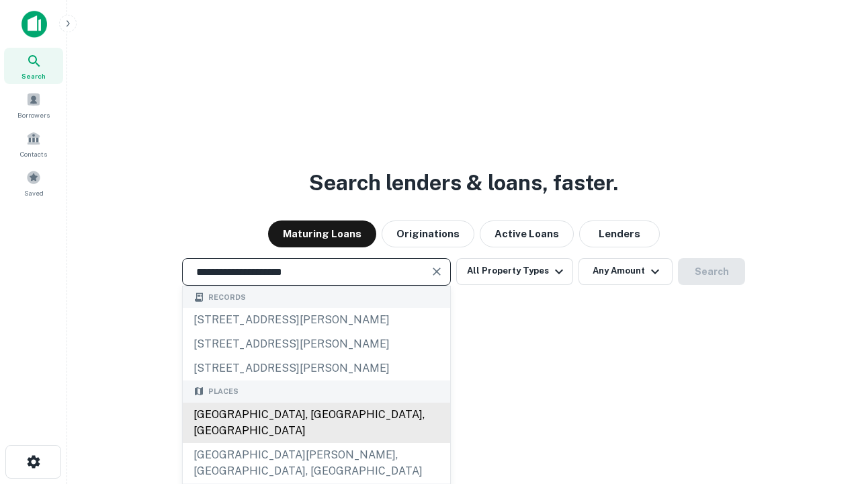
click at [316, 443] on div "[GEOGRAPHIC_DATA], [GEOGRAPHIC_DATA], [GEOGRAPHIC_DATA]" at bounding box center [316, 422] width 267 height 40
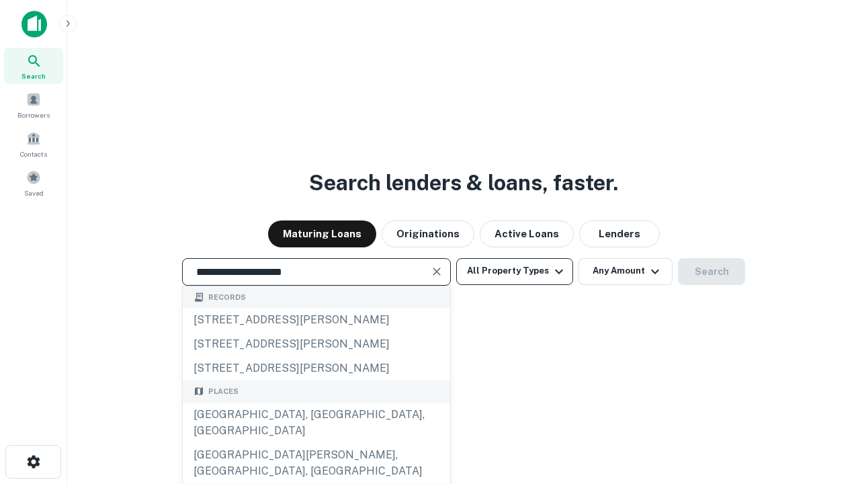
type input "**********"
click at [514, 271] on button "All Property Types" at bounding box center [514, 271] width 117 height 27
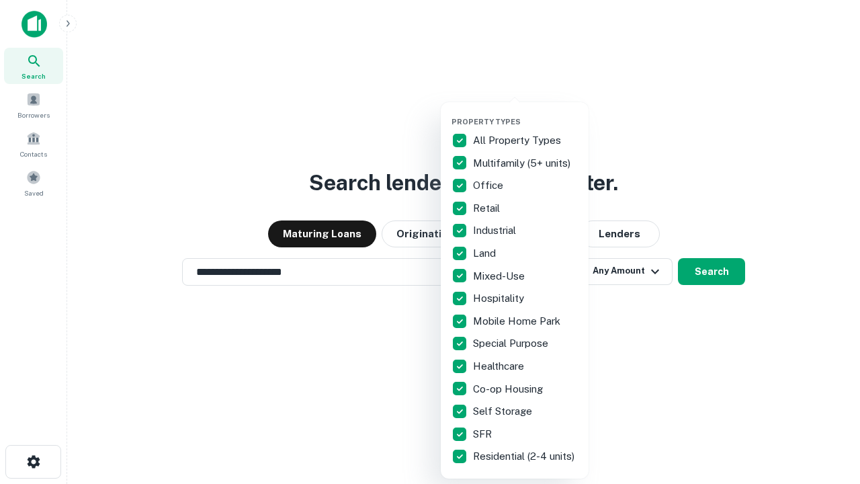
click at [525, 113] on button "button" at bounding box center [525, 113] width 148 height 1
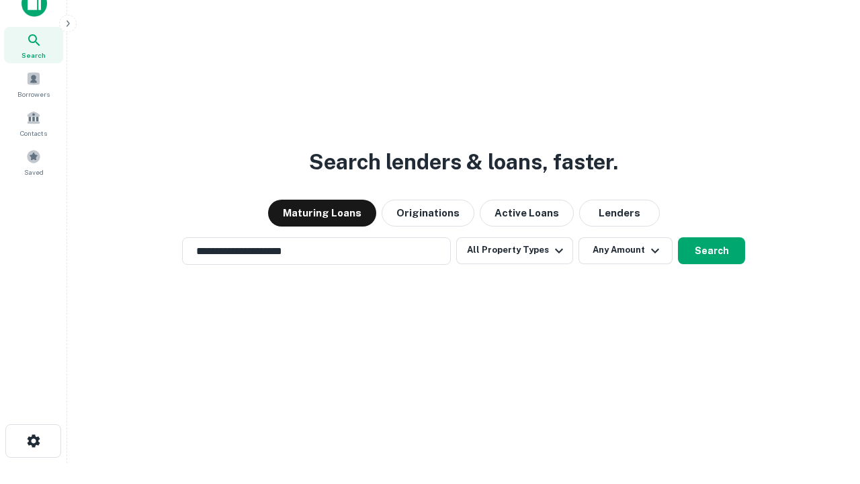
scroll to position [8, 162]
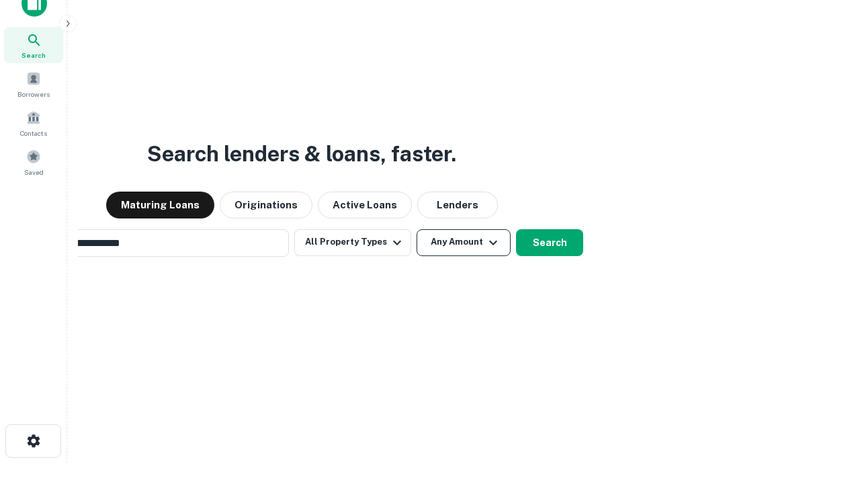
click at [416, 229] on button "Any Amount" at bounding box center [463, 242] width 94 height 27
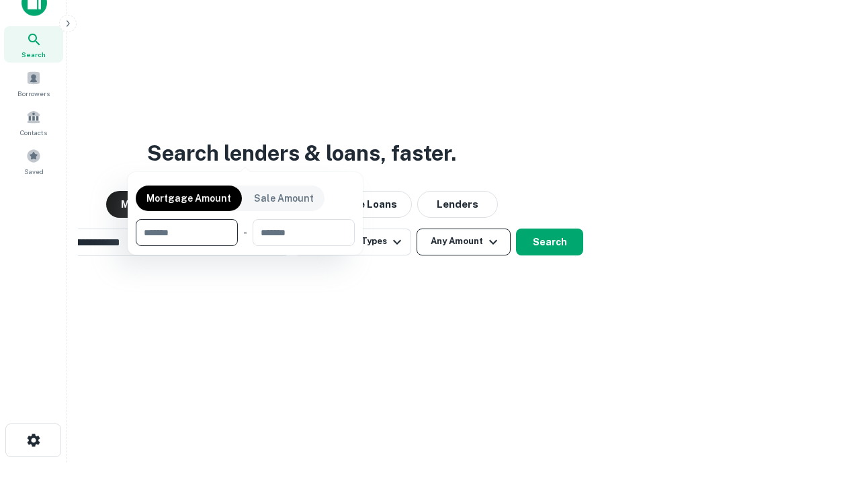
scroll to position [97, 380]
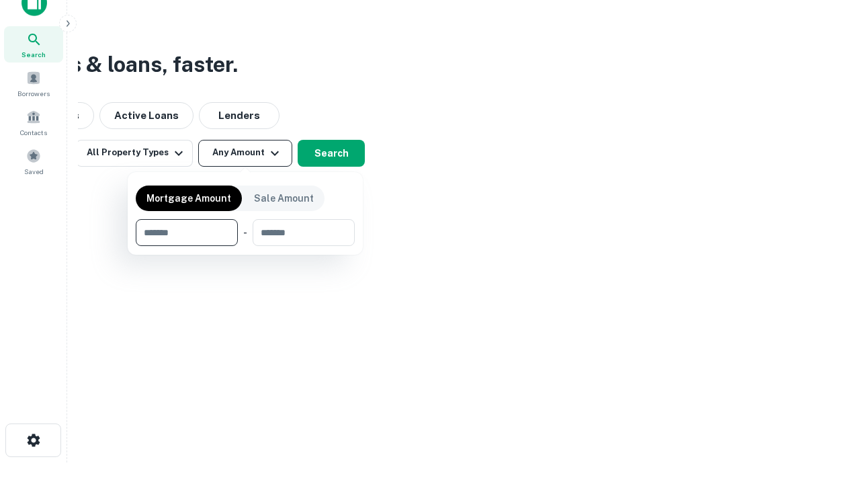
type input "*******"
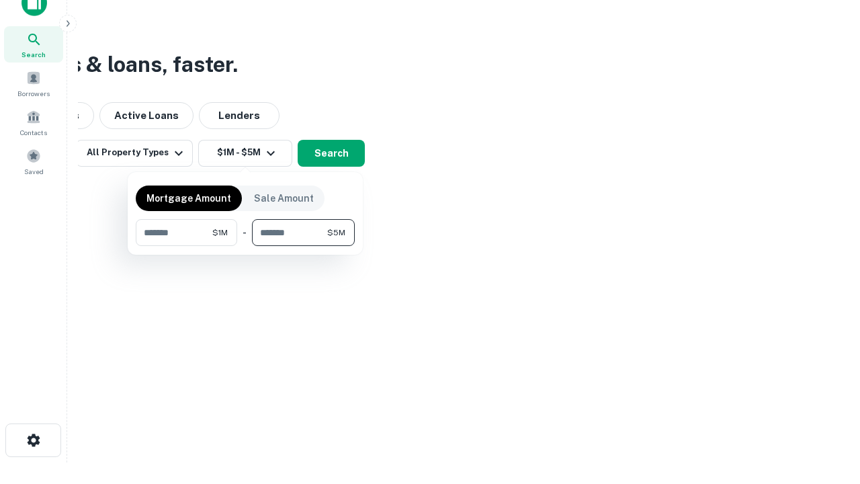
type input "*******"
click at [245, 246] on button "button" at bounding box center [245, 246] width 219 height 1
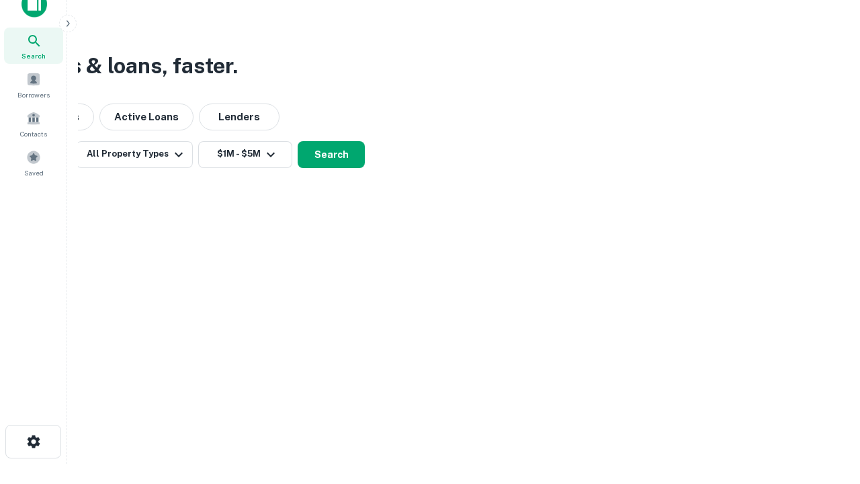
scroll to position [8, 248]
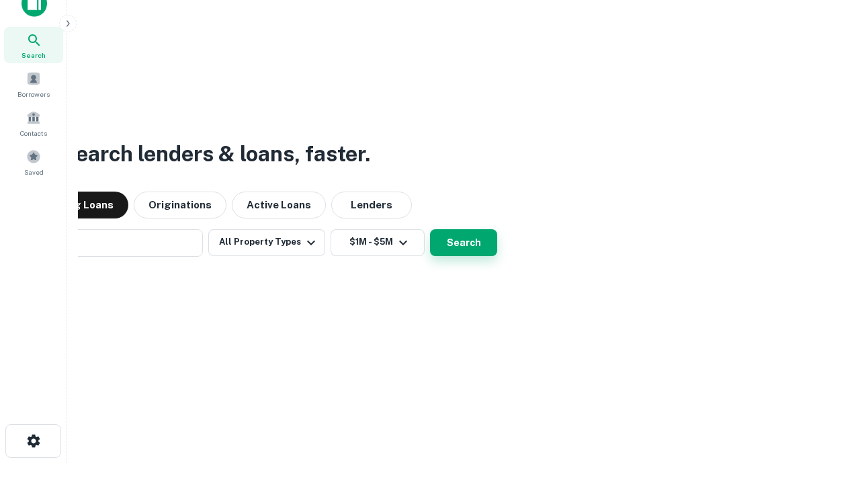
click at [430, 229] on button "Search" at bounding box center [463, 242] width 67 height 27
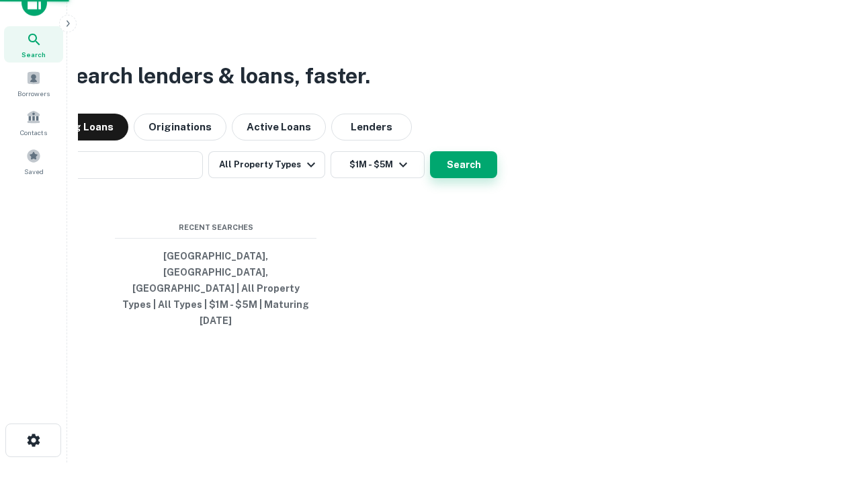
scroll to position [36, 380]
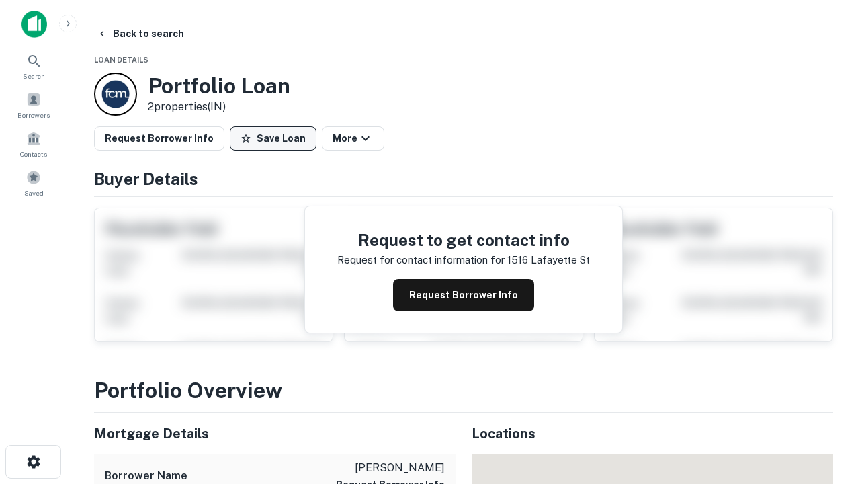
click at [273, 138] on button "Save Loan" at bounding box center [273, 138] width 87 height 24
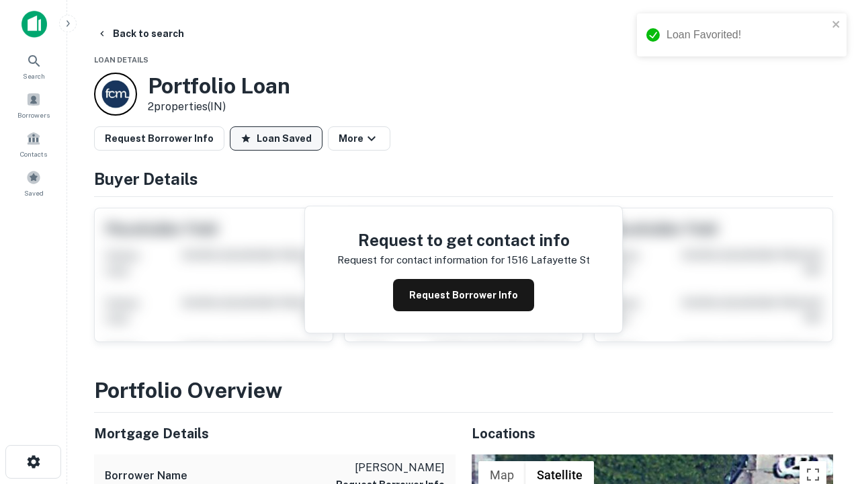
click at [276, 138] on button "Loan Saved" at bounding box center [276, 138] width 93 height 24
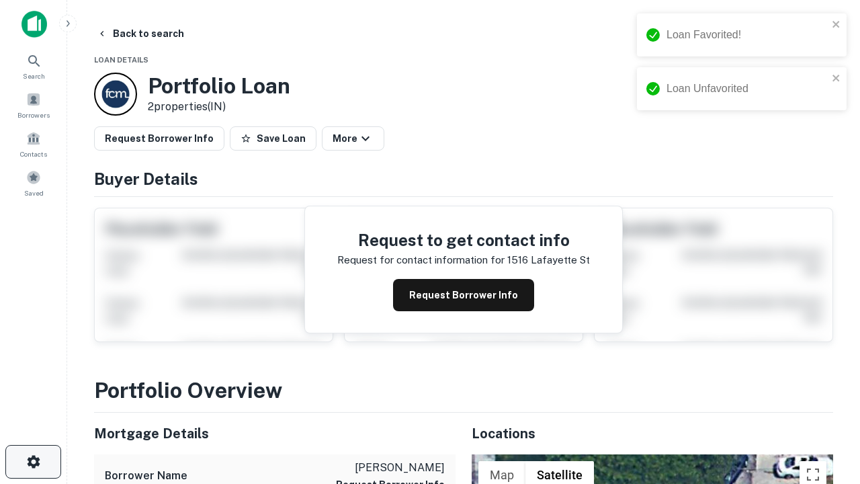
click at [33, 461] on icon "button" at bounding box center [34, 461] width 16 height 16
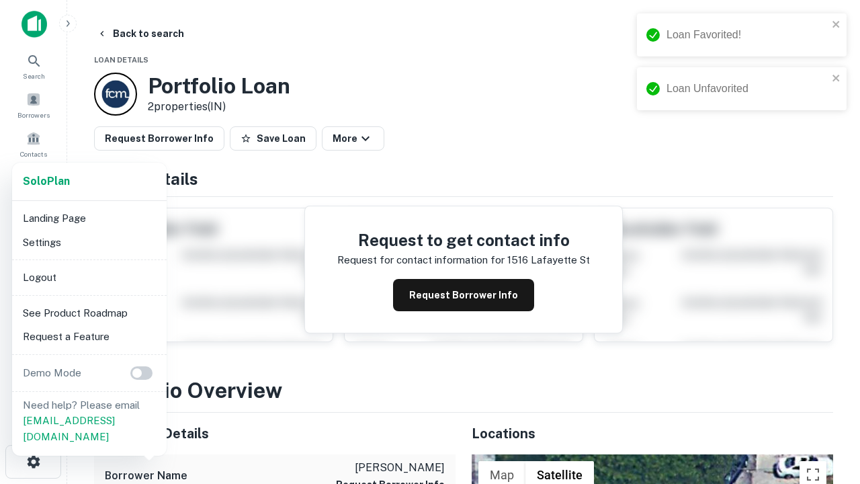
click at [89, 277] on li "Logout" at bounding box center [89, 277] width 144 height 24
